Goal: Information Seeking & Learning: Learn about a topic

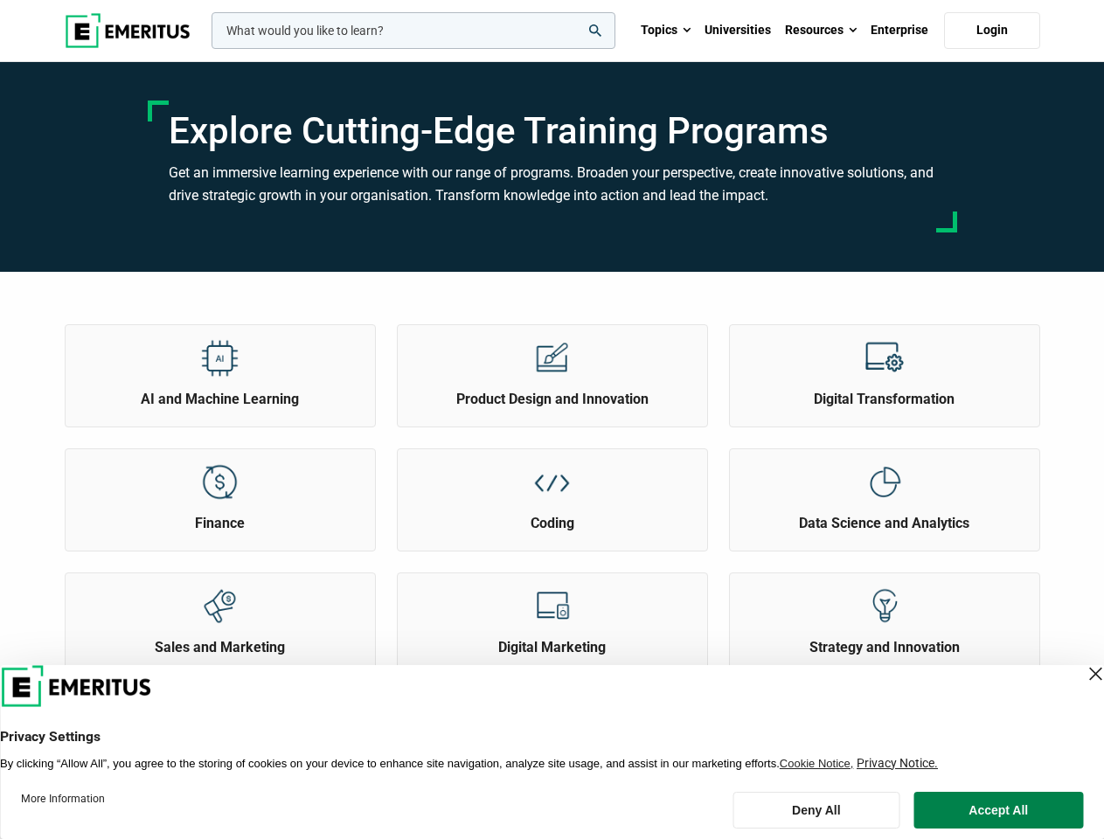
click at [551, 419] on div "Product Design and Innovation" at bounding box center [552, 375] width 311 height 103
click at [413, 31] on input "woocommerce-product-search-field-0" at bounding box center [413, 30] width 404 height 37
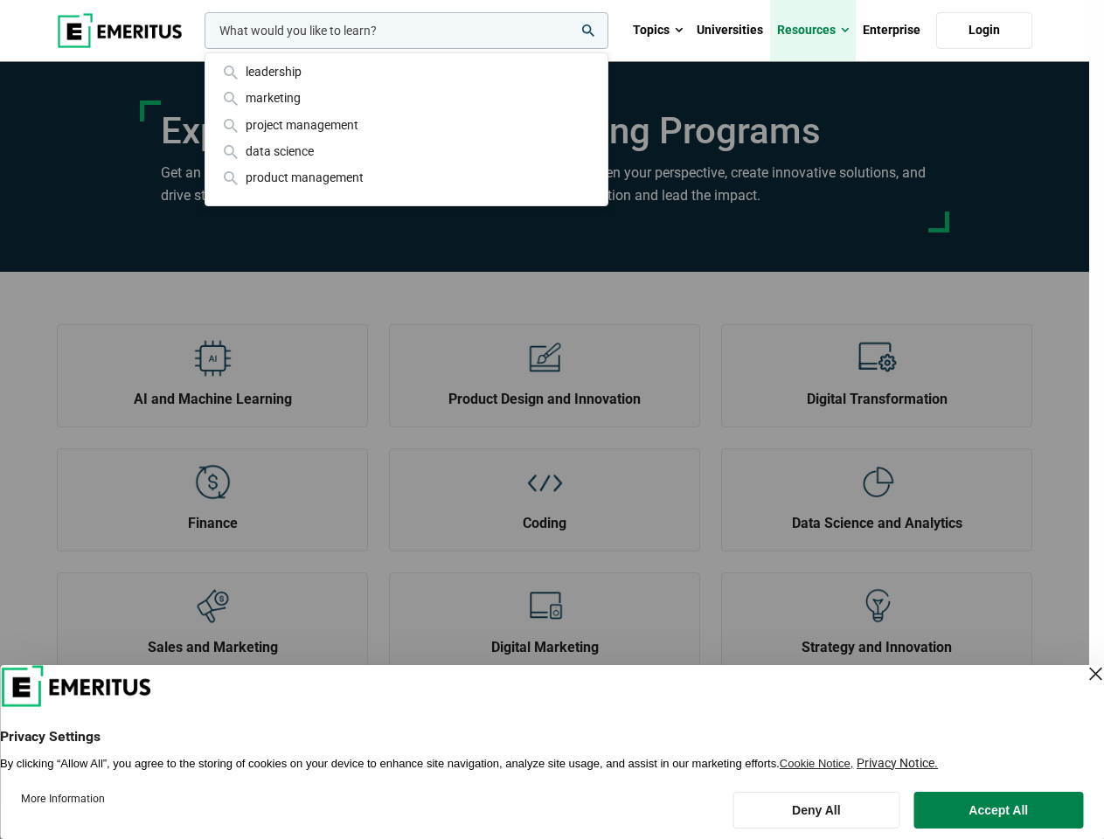
click at [821, 31] on link "Resources" at bounding box center [813, 30] width 86 height 61
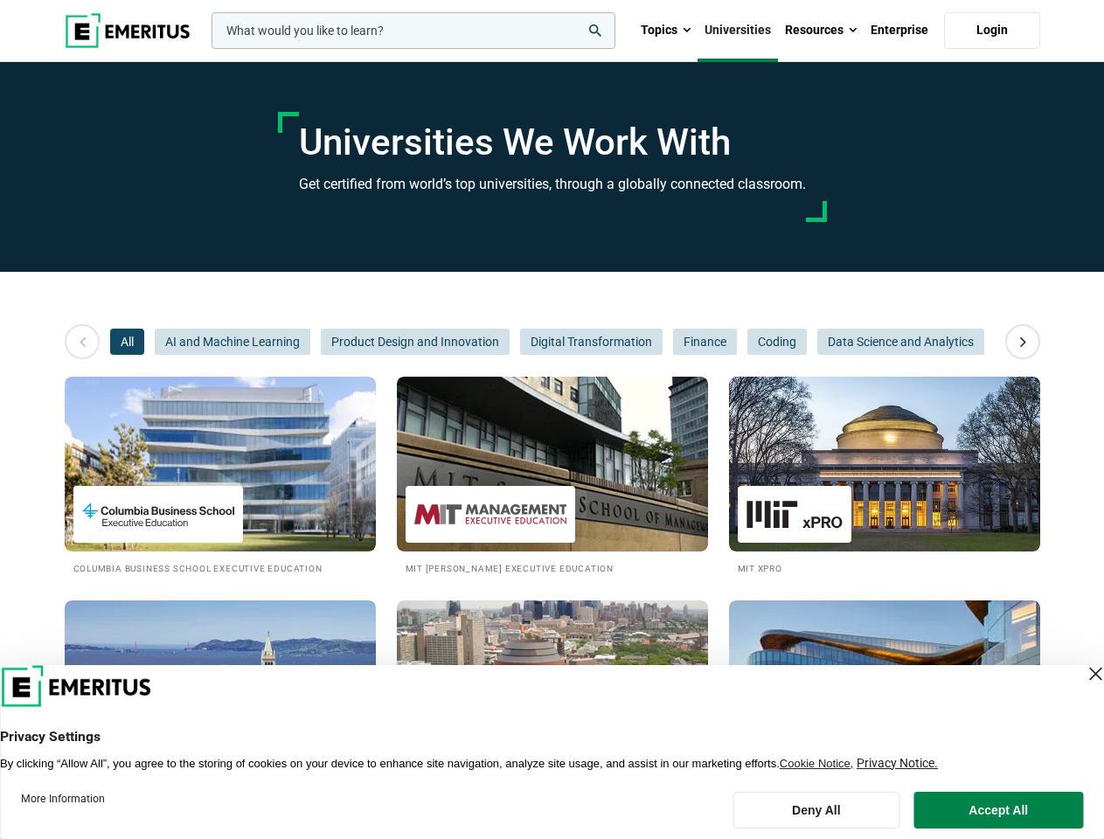
click at [413, 31] on input "woocommerce-product-search-field-0" at bounding box center [413, 30] width 404 height 37
